Goal: Communication & Community: Share content

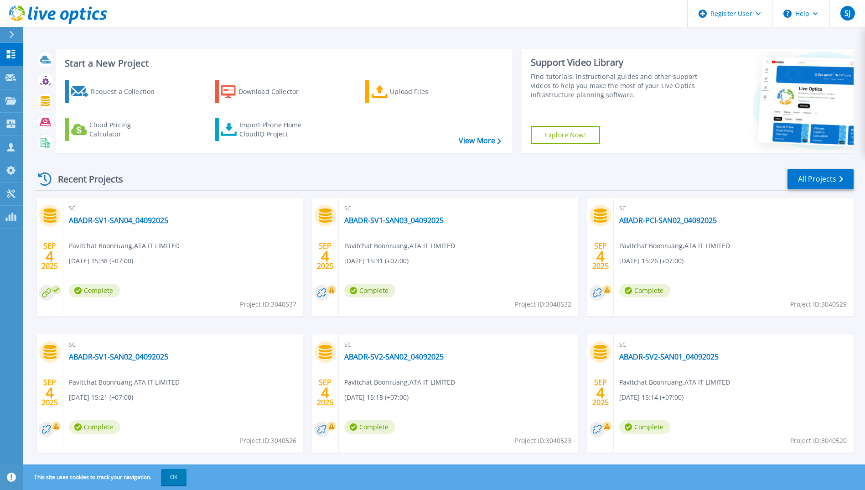
scroll to position [16, 0]
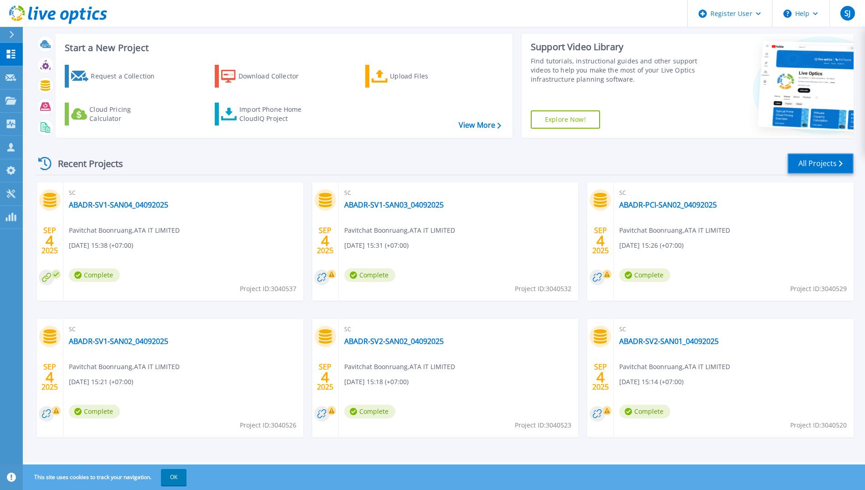
click at [814, 163] on link "All Projects" at bounding box center [821, 163] width 66 height 21
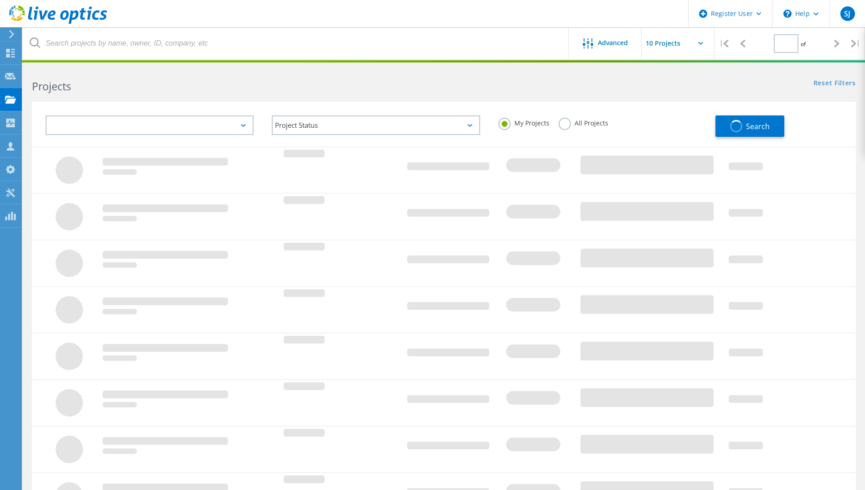
type input "1"
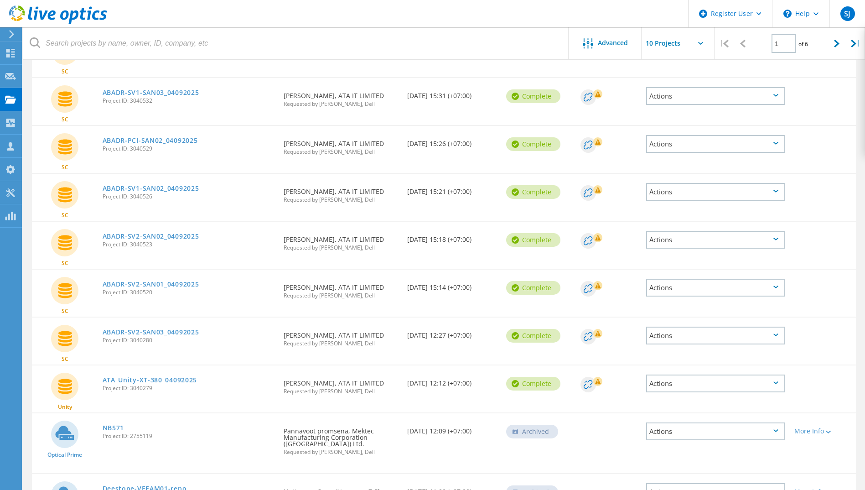
scroll to position [137, 0]
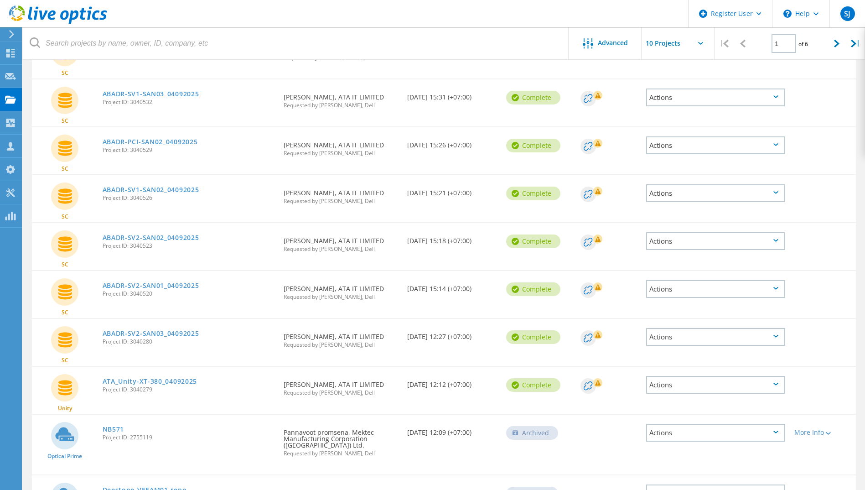
click at [681, 384] on div "Actions" at bounding box center [715, 385] width 139 height 18
click at [715, 394] on div "Share" at bounding box center [715, 392] width 137 height 14
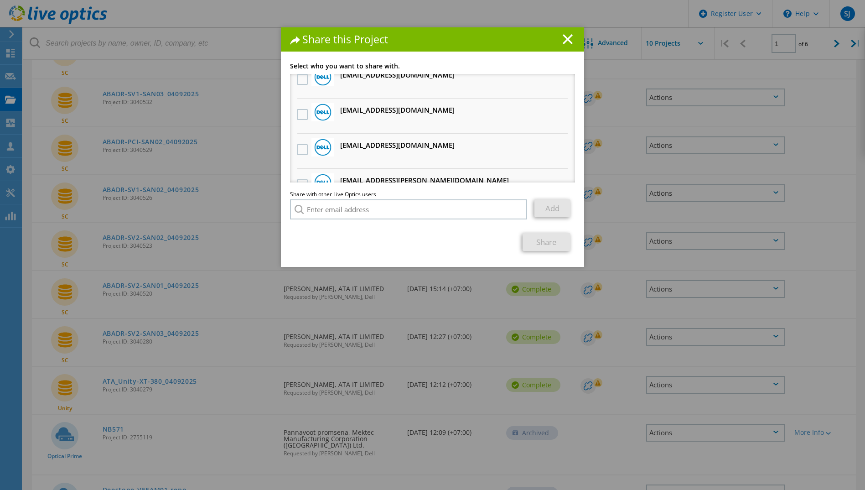
scroll to position [91, 0]
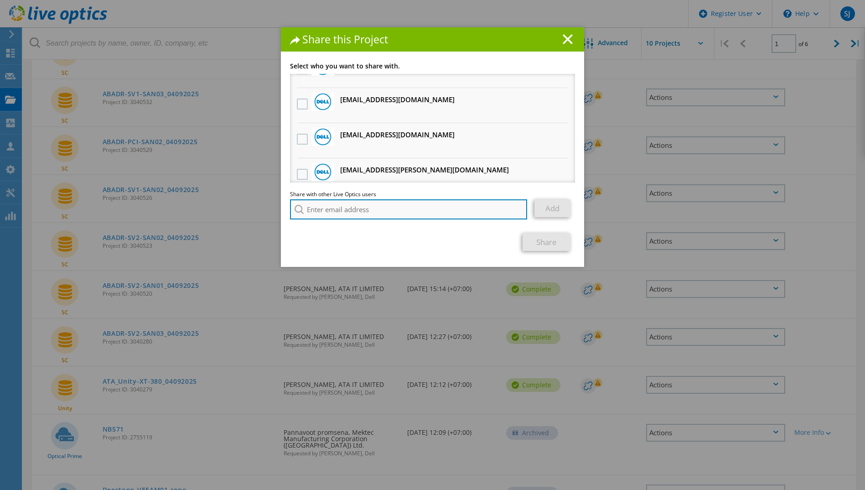
click at [337, 209] on input "search" at bounding box center [408, 209] width 237 height 20
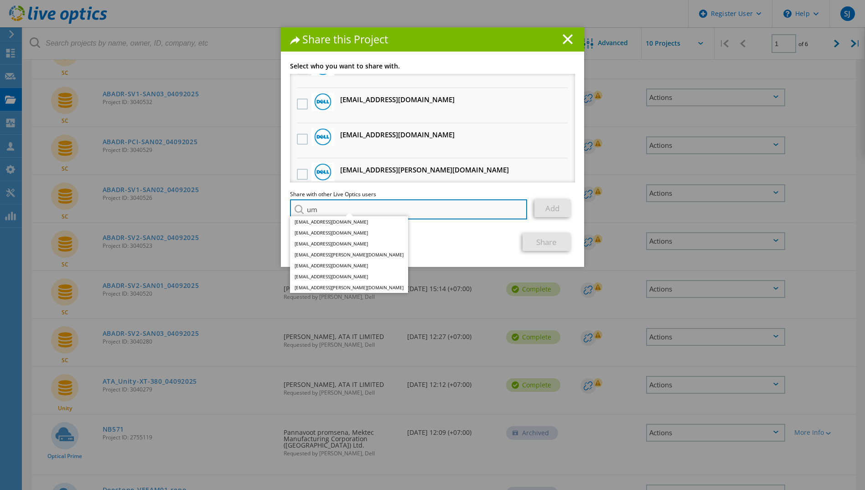
type input "u"
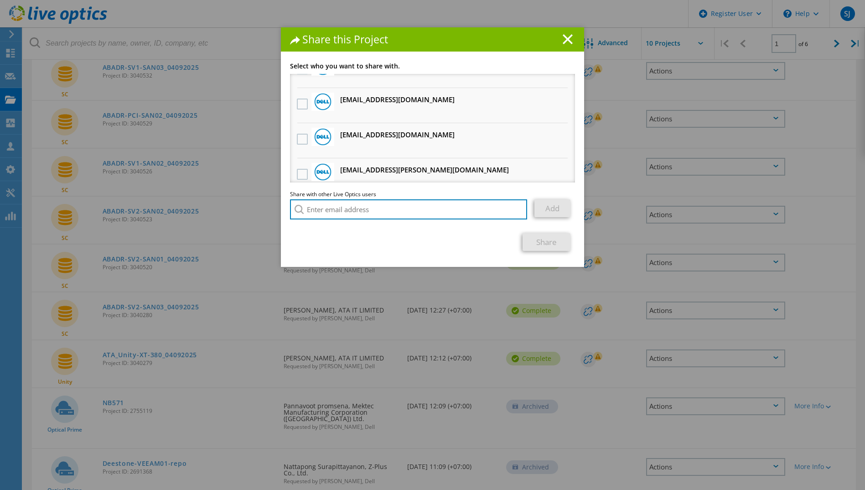
scroll to position [182, 0]
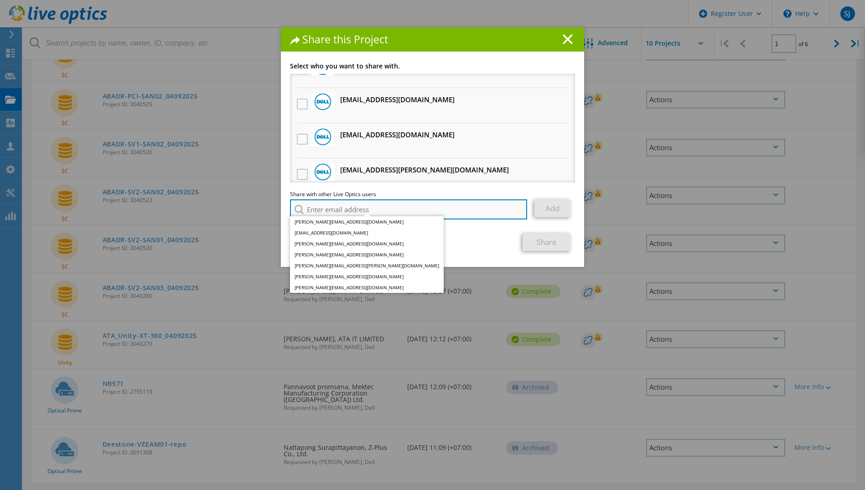
click at [330, 205] on input "search" at bounding box center [408, 209] width 237 height 20
paste input "[EMAIL_ADDRESS][DOMAIN_NAME]"
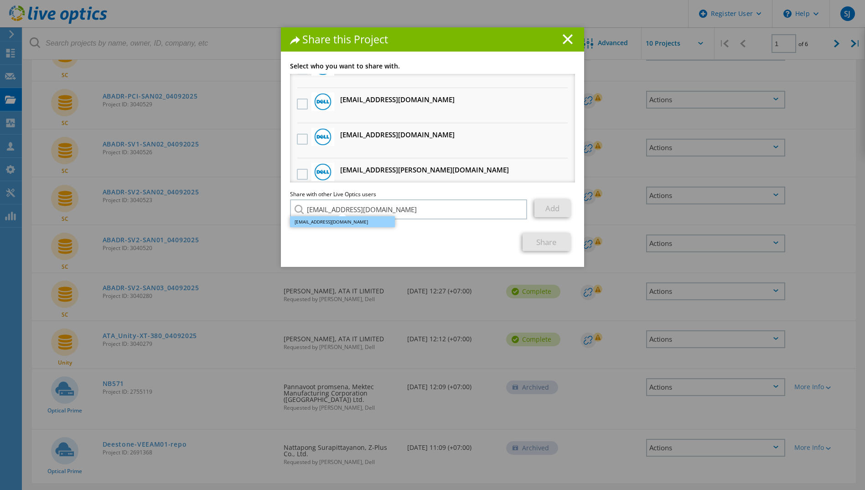
type input "[EMAIL_ADDRESS][DOMAIN_NAME]"
click at [313, 222] on li "[EMAIL_ADDRESS][DOMAIN_NAME]" at bounding box center [342, 221] width 105 height 11
click at [553, 210] on link "Add" at bounding box center [553, 208] width 36 height 18
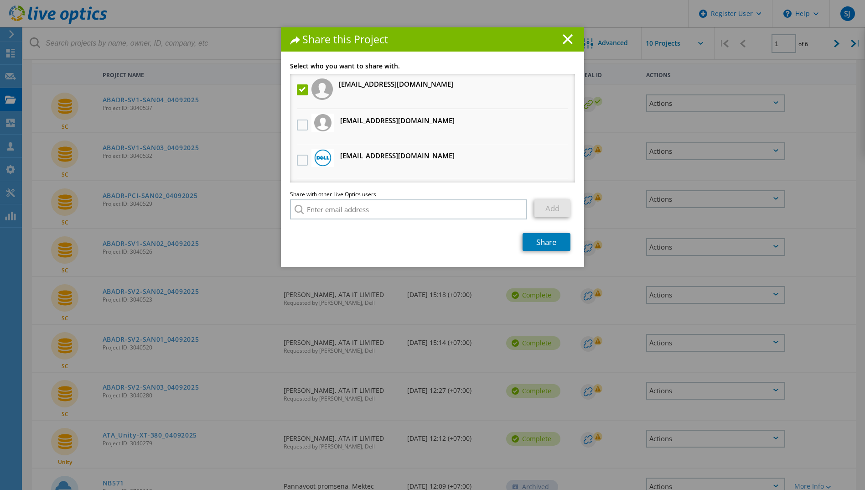
scroll to position [0, 0]
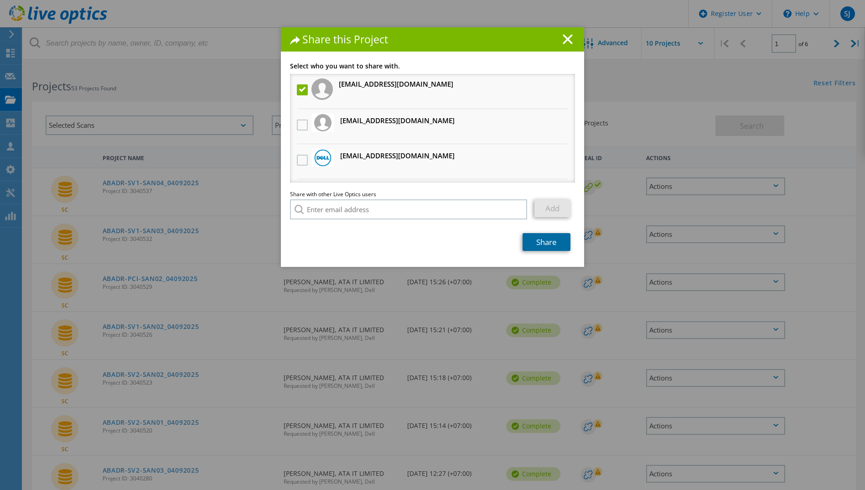
click at [548, 244] on link "Share" at bounding box center [547, 242] width 48 height 18
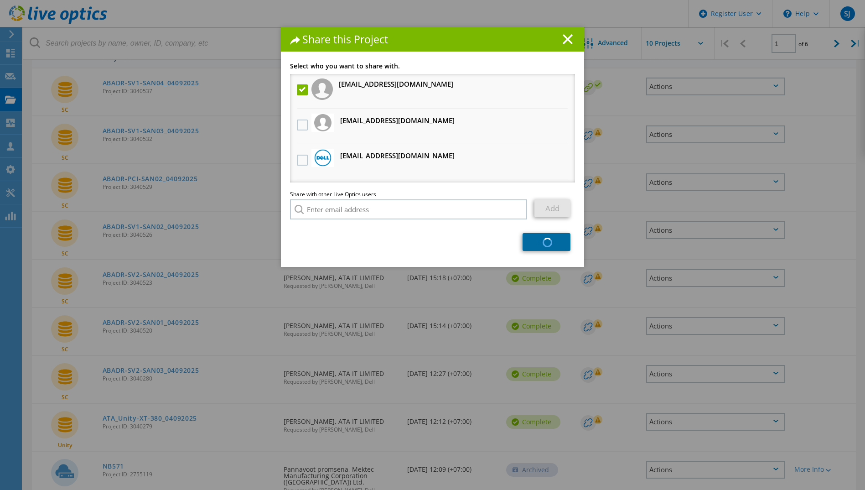
scroll to position [212, 0]
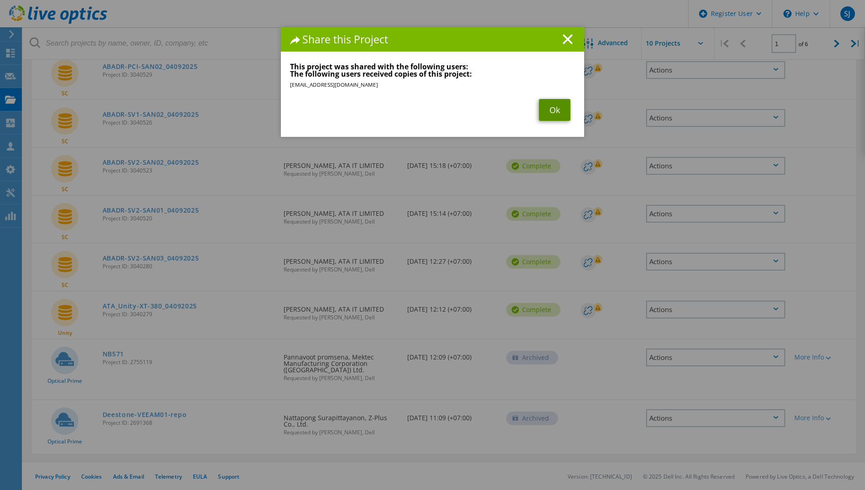
click at [557, 112] on link "Ok" at bounding box center [554, 110] width 31 height 22
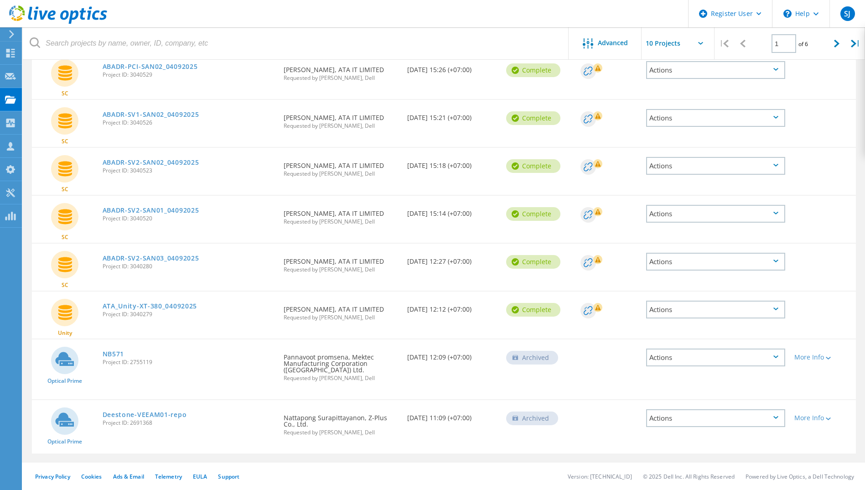
click at [765, 260] on div "Actions" at bounding box center [715, 262] width 139 height 18
click at [684, 260] on div "Share" at bounding box center [715, 262] width 137 height 14
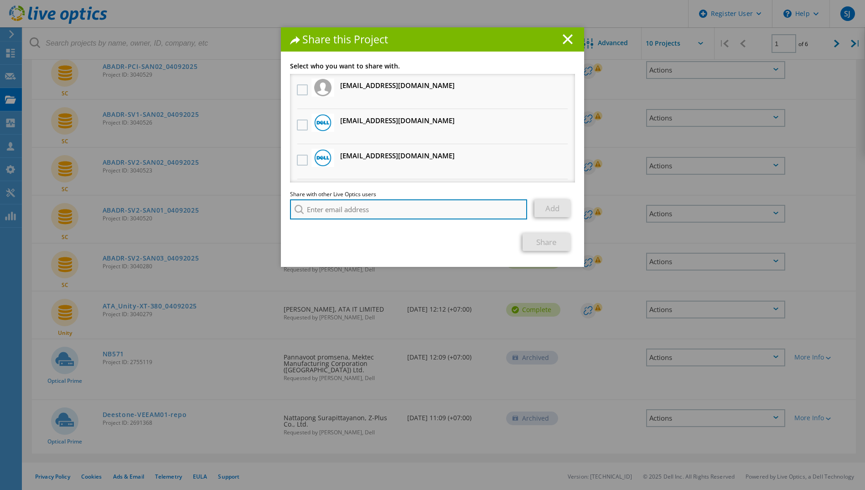
click at [332, 208] on input "search" at bounding box center [408, 209] width 237 height 20
paste input "[EMAIL_ADDRESS][DOMAIN_NAME]"
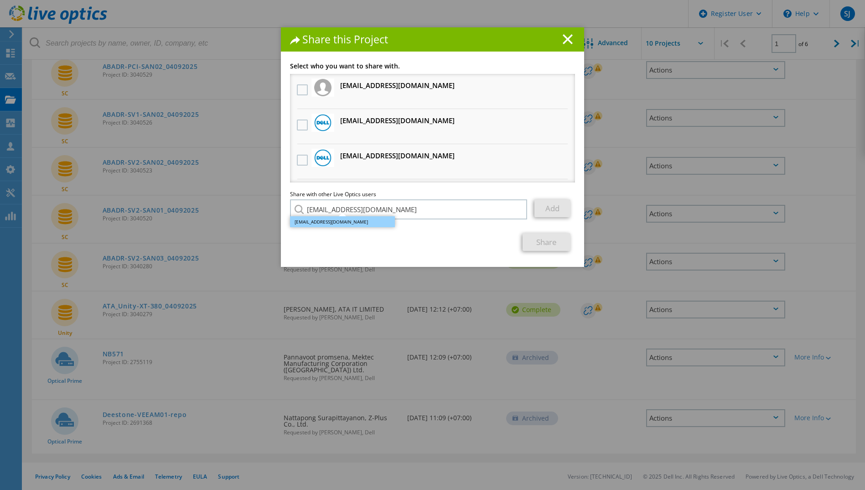
click at [364, 221] on li "[EMAIL_ADDRESS][DOMAIN_NAME]" at bounding box center [342, 221] width 105 height 11
type input "[EMAIL_ADDRESS][DOMAIN_NAME]"
click at [549, 211] on link "Add" at bounding box center [553, 208] width 36 height 18
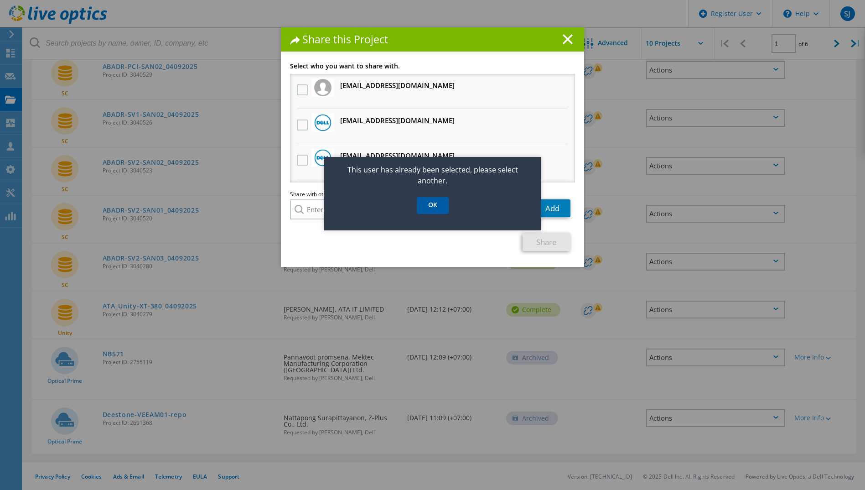
click at [429, 204] on link "OK" at bounding box center [433, 205] width 32 height 17
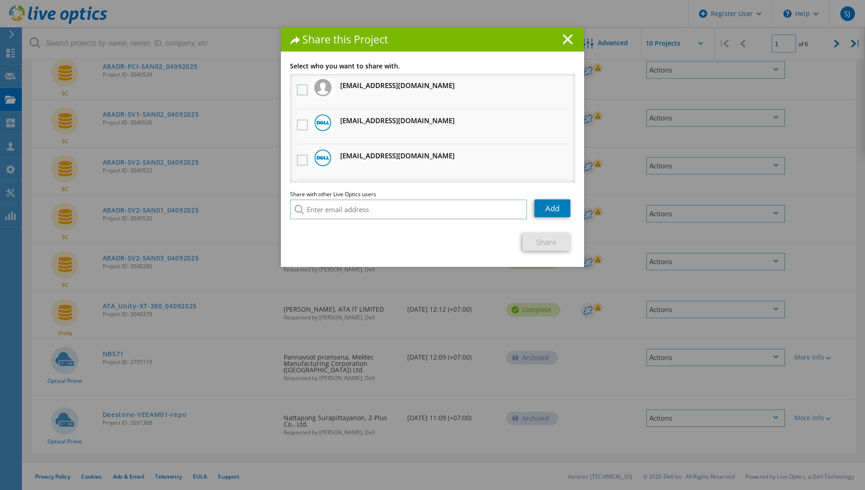
scroll to position [0, 0]
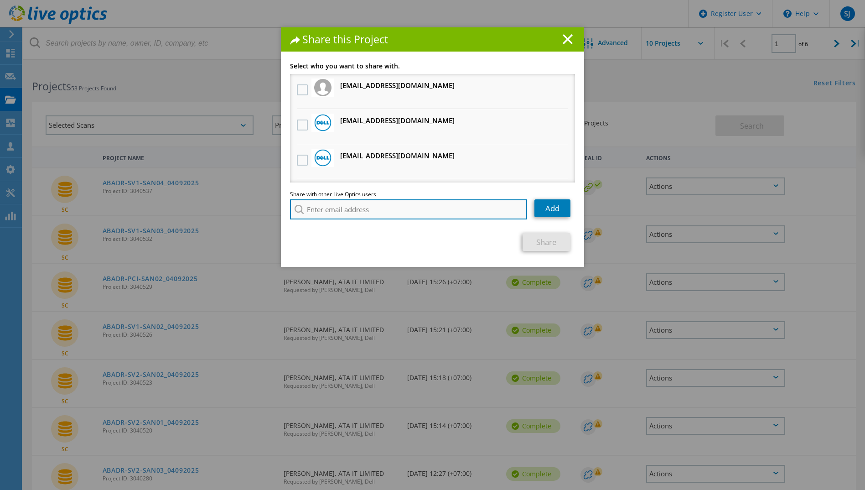
click at [339, 202] on input "search" at bounding box center [408, 209] width 237 height 20
paste input "[EMAIL_ADDRESS][DOMAIN_NAME]"
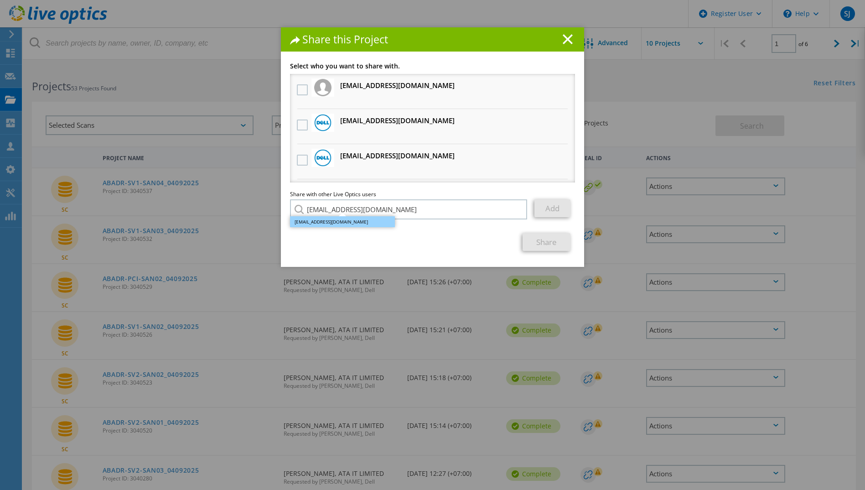
click at [332, 221] on li "[EMAIL_ADDRESS][DOMAIN_NAME]" at bounding box center [342, 221] width 105 height 11
type input "[EMAIL_ADDRESS][DOMAIN_NAME]"
click at [541, 207] on link "Add" at bounding box center [553, 208] width 36 height 18
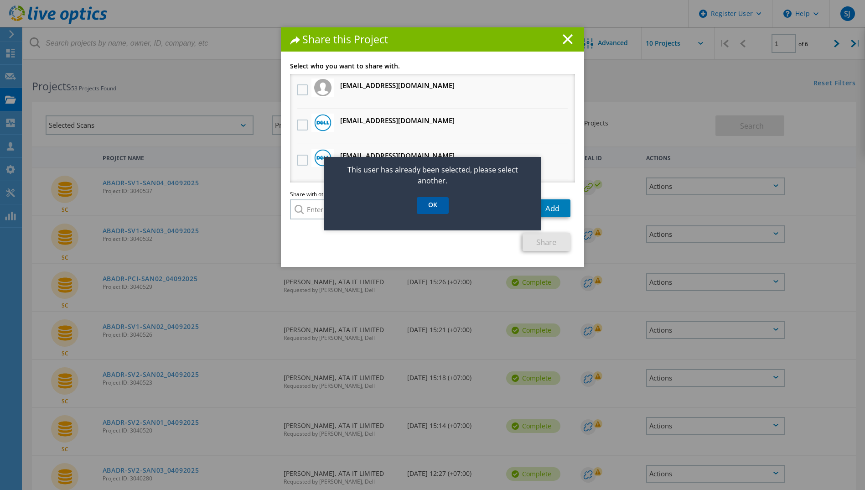
click at [436, 204] on link "OK" at bounding box center [433, 205] width 32 height 17
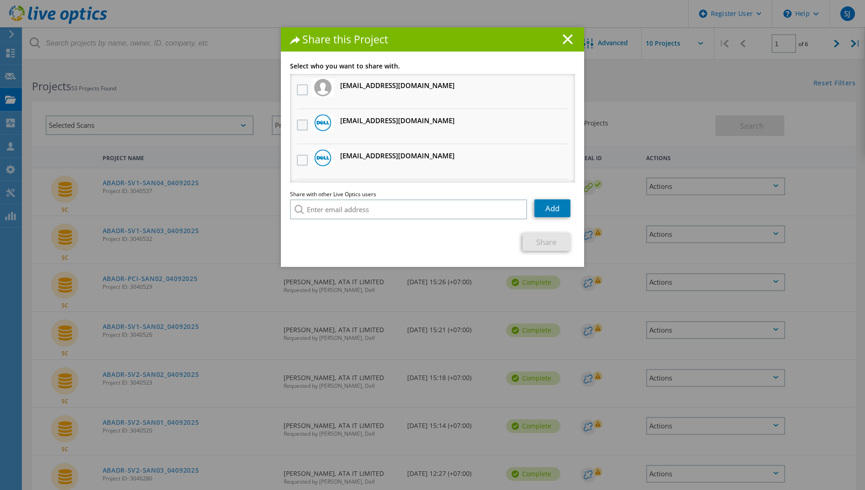
click at [299, 125] on label at bounding box center [303, 125] width 13 height 11
click at [0, 0] on input "checkbox" at bounding box center [0, 0] width 0 height 0
click at [548, 244] on link "Share" at bounding box center [547, 242] width 48 height 18
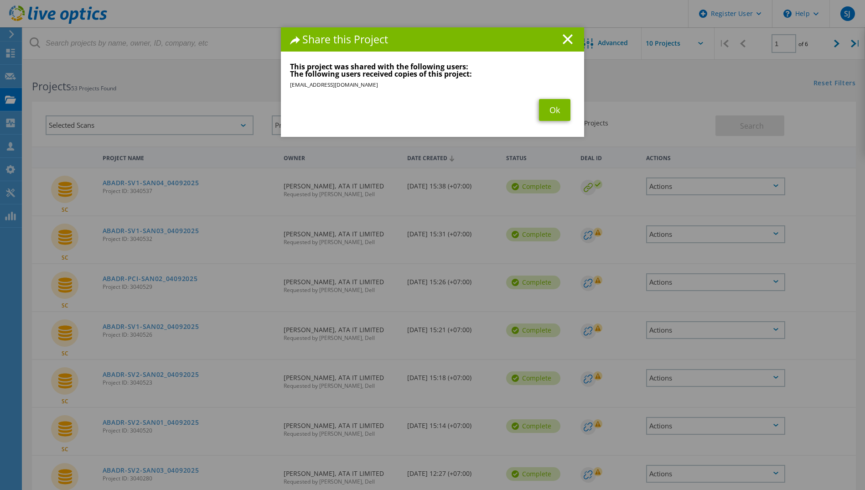
drag, startPoint x: 567, startPoint y: 41, endPoint x: 519, endPoint y: 88, distance: 67.4
click at [519, 88] on div "Share this Project Link other users to this project Changes can be overwritten …" at bounding box center [432, 81] width 303 height 109
drag, startPoint x: 519, startPoint y: 88, endPoint x: 547, endPoint y: 106, distance: 33.6
click at [547, 106] on link "Ok" at bounding box center [554, 110] width 31 height 22
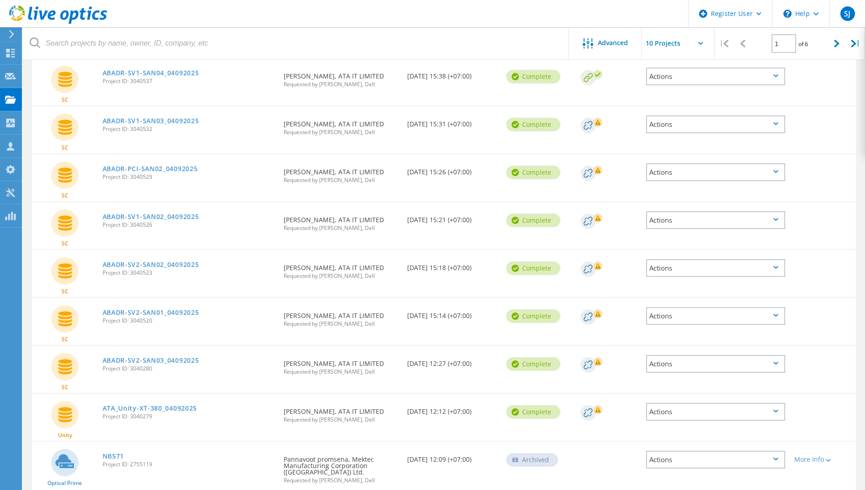
scroll to position [137, 0]
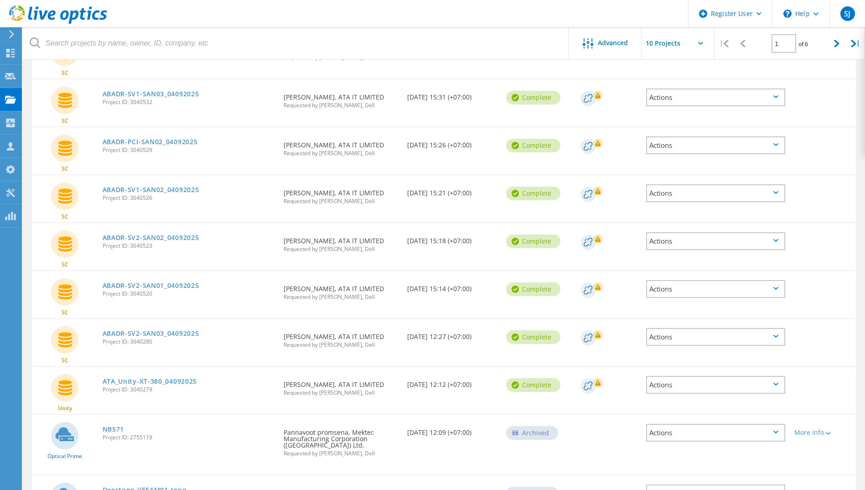
click at [692, 292] on div "Actions" at bounding box center [715, 289] width 139 height 18
click at [678, 291] on div "Share" at bounding box center [715, 289] width 137 height 14
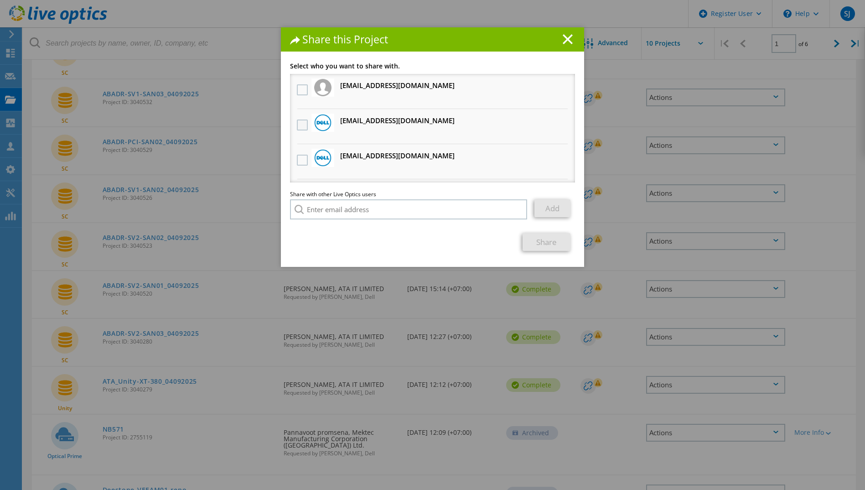
click at [301, 125] on label at bounding box center [303, 125] width 13 height 11
click at [0, 0] on input "checkbox" at bounding box center [0, 0] width 0 height 0
click at [541, 244] on link "Share" at bounding box center [547, 242] width 48 height 18
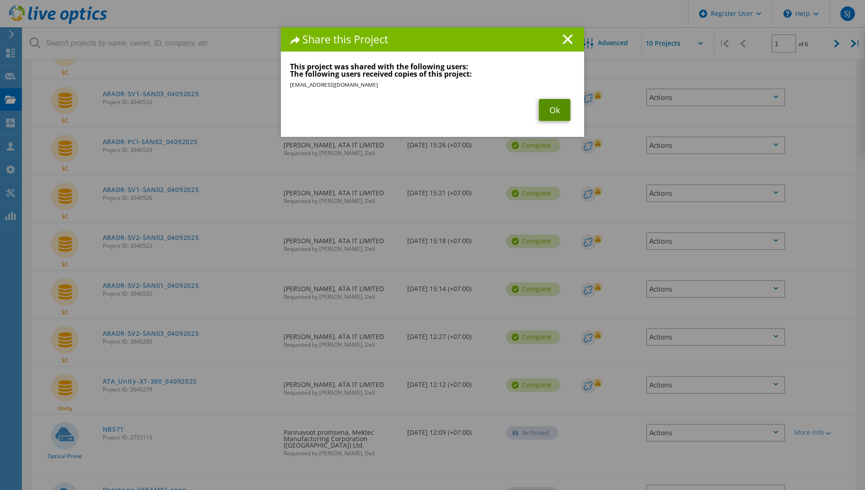
click at [552, 110] on link "Ok" at bounding box center [554, 110] width 31 height 22
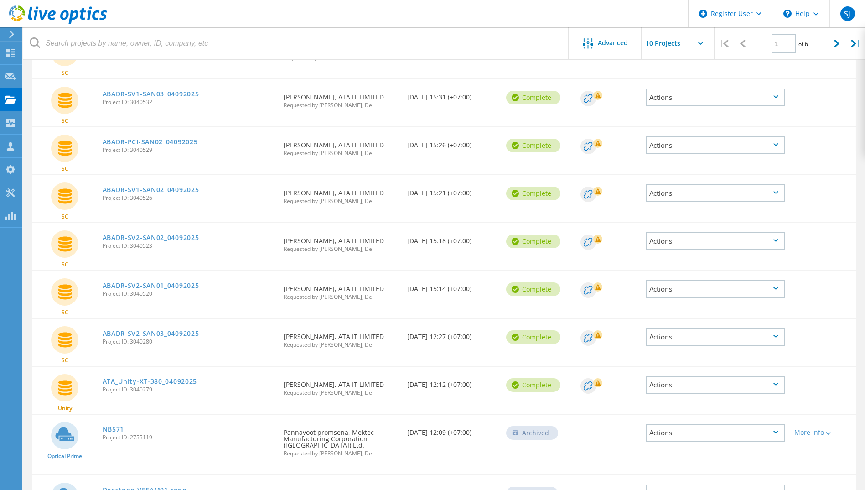
click at [730, 236] on div "Actions" at bounding box center [715, 241] width 139 height 18
click at [676, 243] on div "Share" at bounding box center [715, 241] width 137 height 14
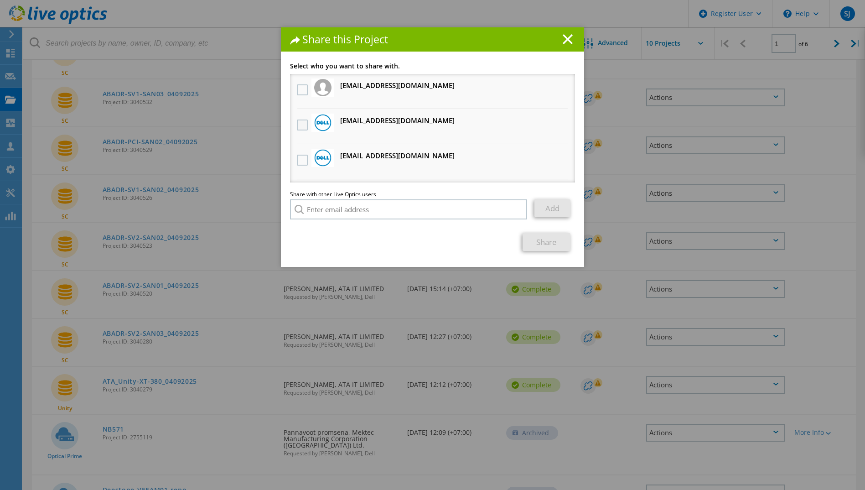
click at [297, 121] on label at bounding box center [303, 125] width 13 height 11
click at [0, 0] on input "checkbox" at bounding box center [0, 0] width 0 height 0
click at [542, 241] on link "Share" at bounding box center [547, 242] width 48 height 18
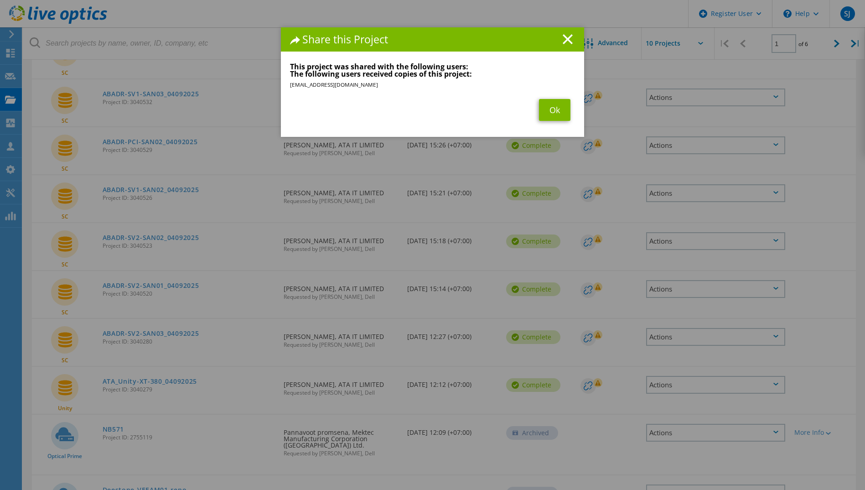
click at [569, 46] on div "Share this Project" at bounding box center [432, 39] width 303 height 24
click at [568, 42] on line at bounding box center [567, 39] width 9 height 9
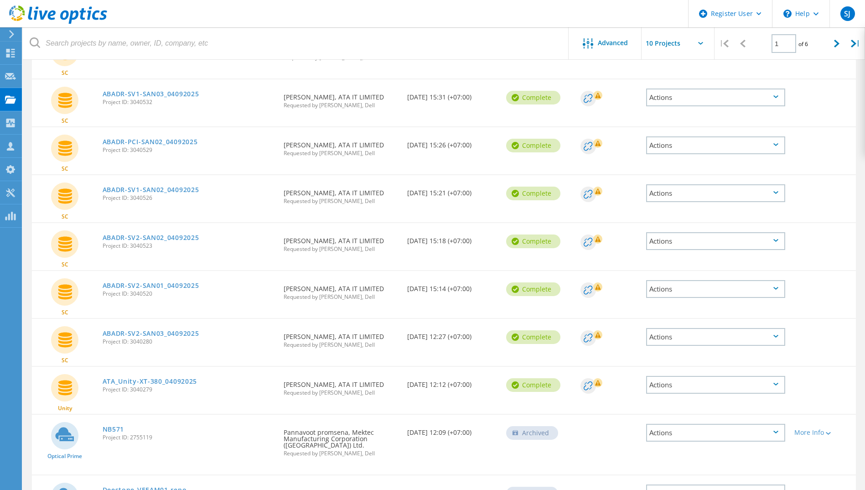
click at [743, 194] on div "Actions" at bounding box center [715, 193] width 139 height 18
click at [673, 197] on div "Share" at bounding box center [715, 193] width 137 height 14
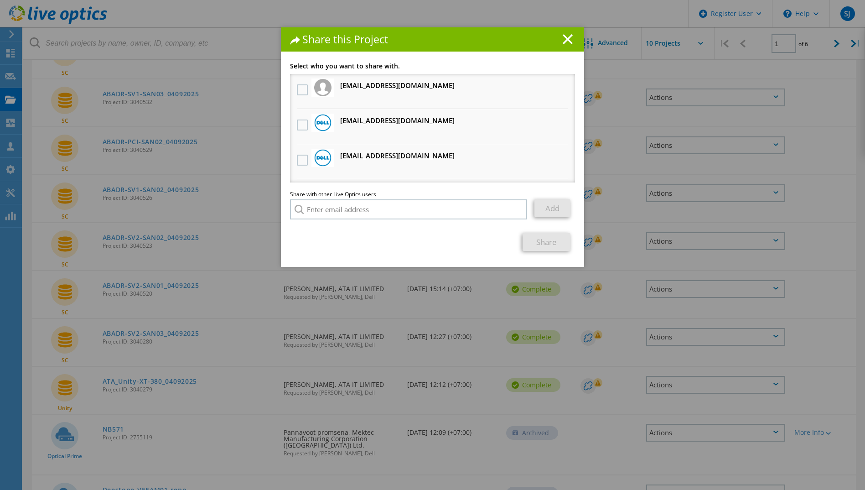
click at [388, 123] on h3 "[EMAIL_ADDRESS][DOMAIN_NAME] Will receive an anonymous copy" at bounding box center [397, 120] width 114 height 11
click at [297, 130] on label at bounding box center [303, 125] width 13 height 11
click at [0, 0] on input "checkbox" at bounding box center [0, 0] width 0 height 0
click at [539, 240] on link "Share" at bounding box center [547, 242] width 48 height 18
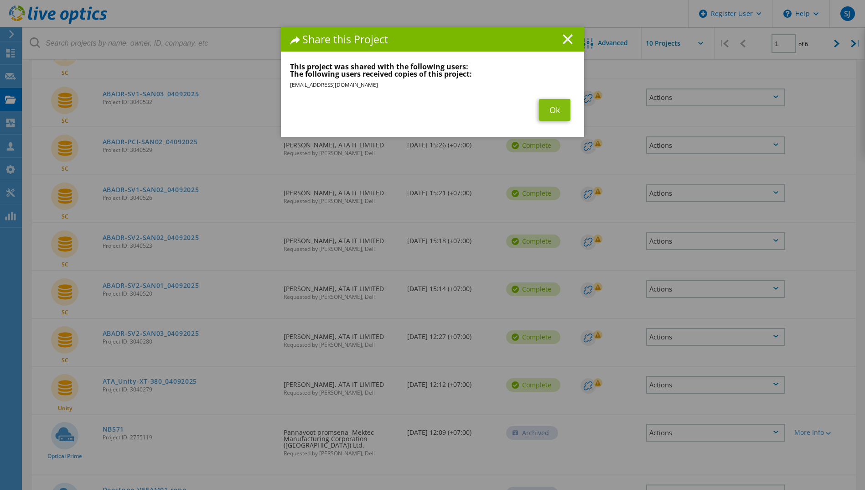
click at [567, 43] on icon at bounding box center [568, 39] width 10 height 10
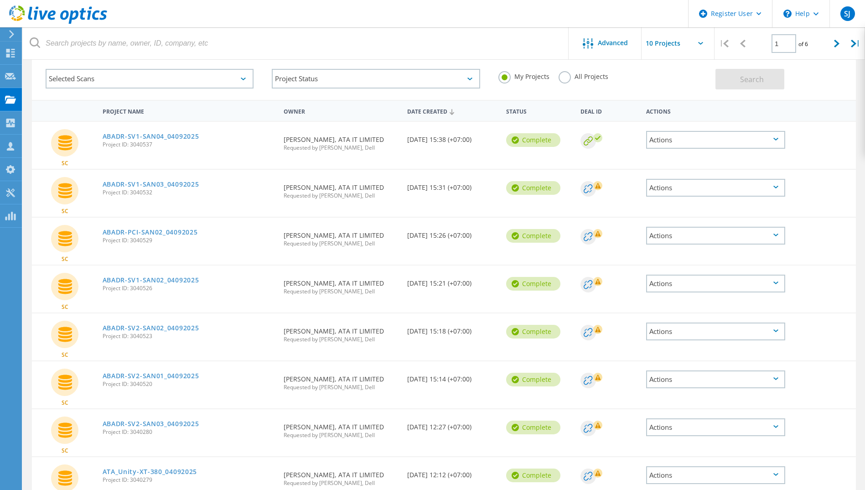
scroll to position [46, 0]
click at [735, 231] on div "Actions" at bounding box center [715, 237] width 139 height 18
click at [674, 239] on div "Share" at bounding box center [715, 236] width 137 height 14
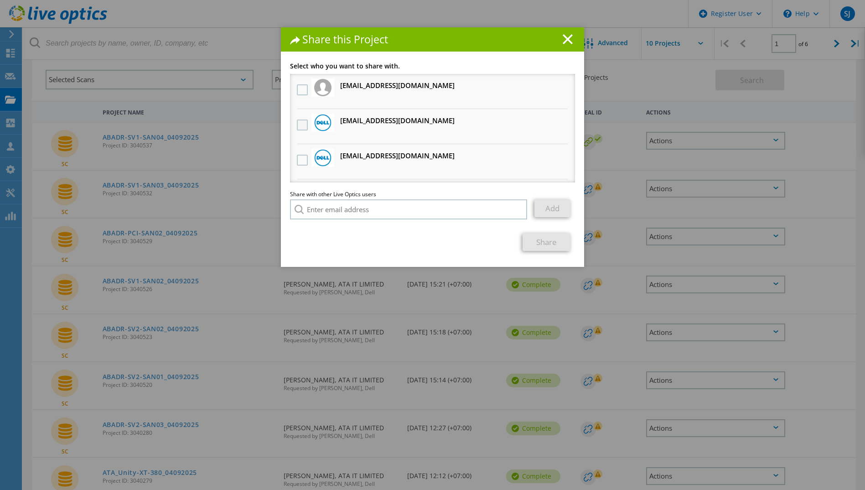
click at [299, 125] on label at bounding box center [303, 125] width 13 height 11
click at [0, 0] on input "checkbox" at bounding box center [0, 0] width 0 height 0
click at [545, 241] on link "Share" at bounding box center [547, 242] width 48 height 18
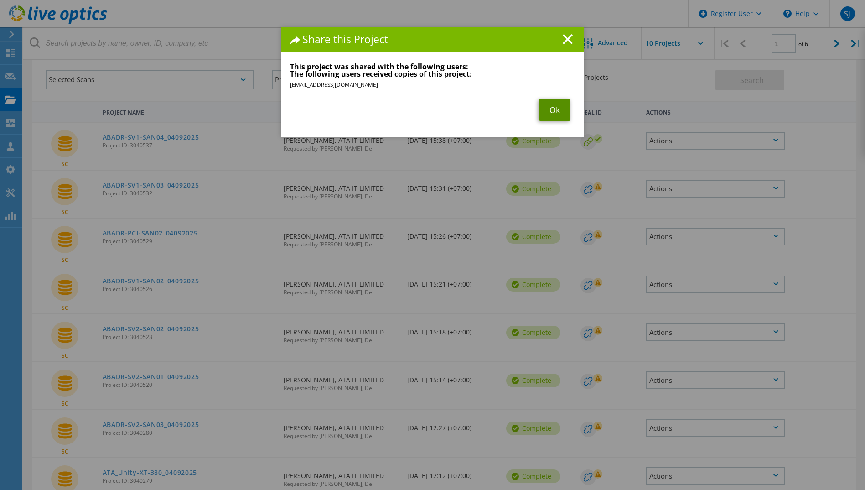
click at [547, 116] on link "Ok" at bounding box center [554, 110] width 31 height 22
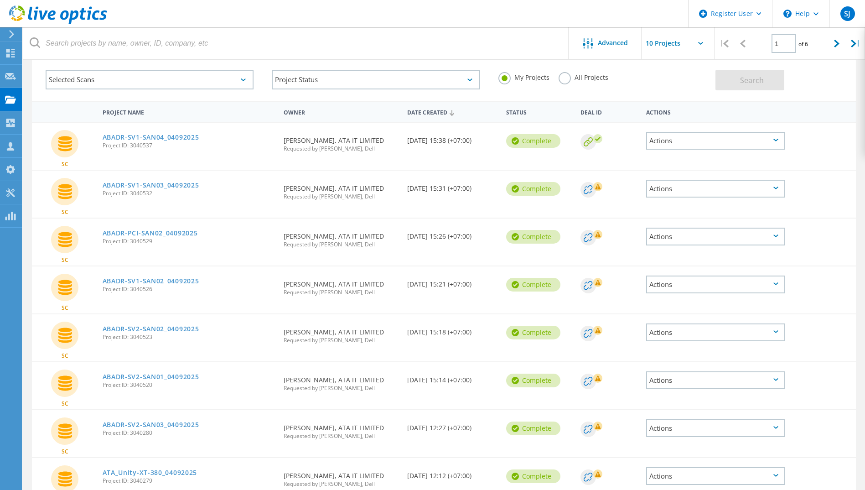
click at [733, 186] on div "Actions" at bounding box center [715, 189] width 139 height 18
click at [687, 189] on div "Share" at bounding box center [715, 189] width 137 height 14
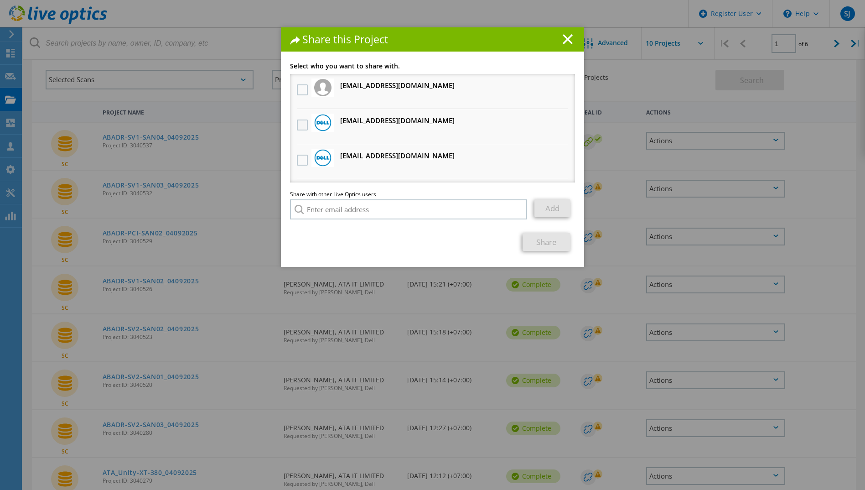
click at [299, 127] on label at bounding box center [303, 125] width 13 height 11
click at [0, 0] on input "checkbox" at bounding box center [0, 0] width 0 height 0
click at [543, 245] on link "Share" at bounding box center [547, 242] width 48 height 18
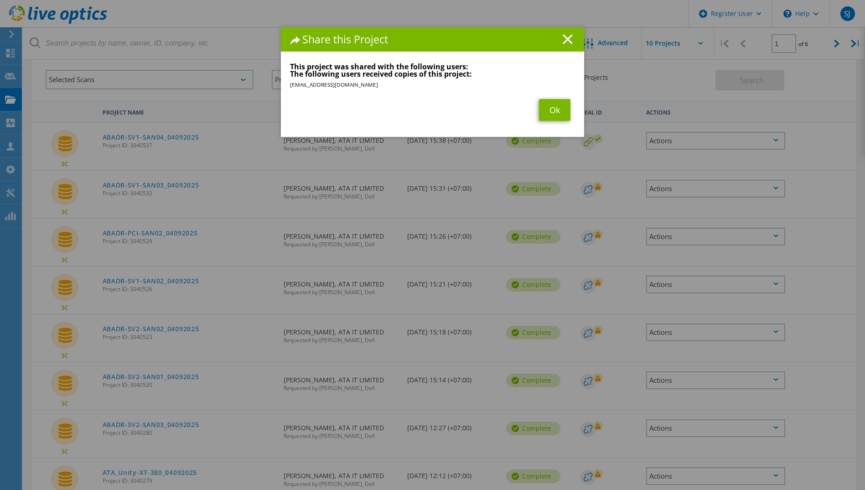
click at [564, 41] on line at bounding box center [567, 39] width 9 height 9
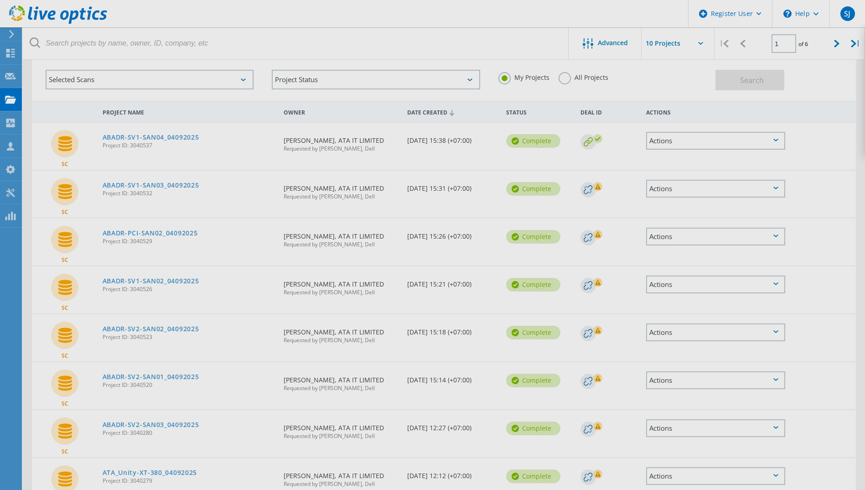
click at [734, 141] on body "Register User \n Help Explore Helpful Articles Contact Support SJ Dell User Son…" at bounding box center [432, 339] width 865 height 636
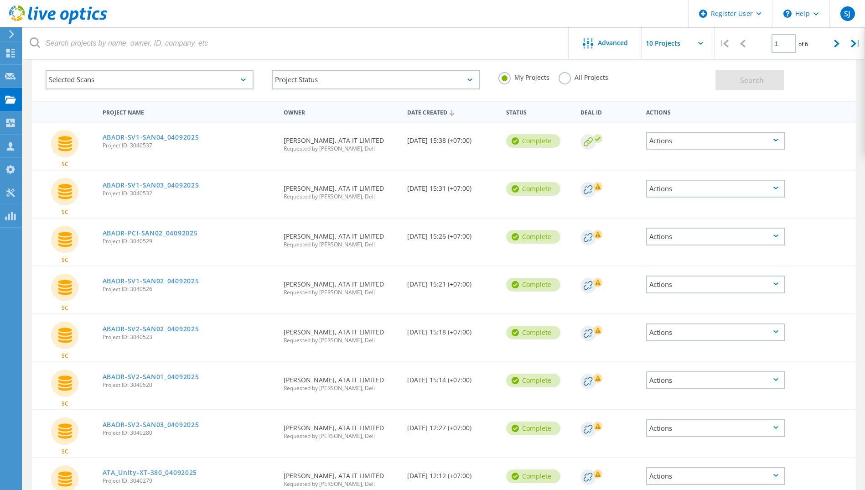
click at [728, 146] on div "Actions" at bounding box center [715, 141] width 139 height 18
click at [682, 146] on div "Share" at bounding box center [715, 141] width 137 height 14
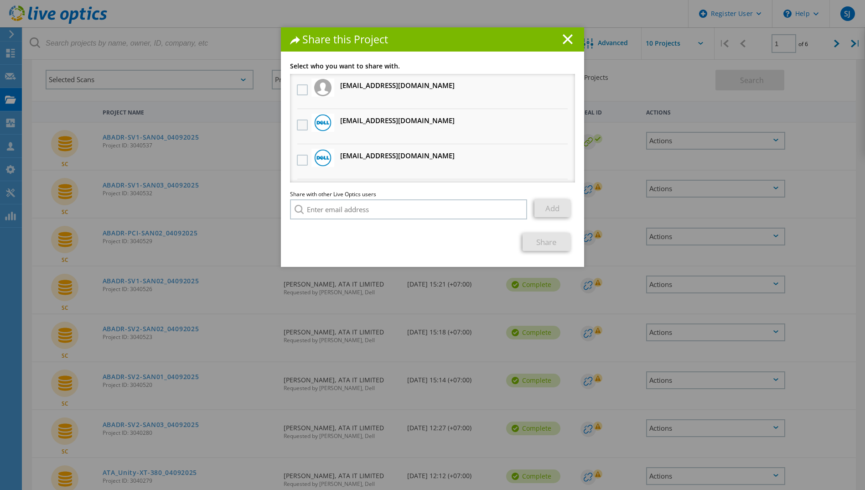
click at [303, 120] on label at bounding box center [303, 125] width 13 height 11
click at [0, 0] on input "checkbox" at bounding box center [0, 0] width 0 height 0
click at [539, 242] on link "Share" at bounding box center [547, 242] width 48 height 18
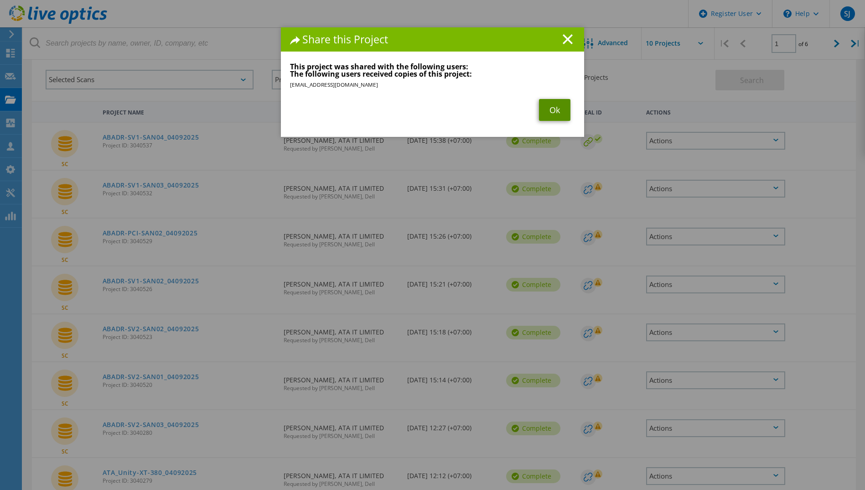
click at [555, 106] on link "Ok" at bounding box center [554, 110] width 31 height 22
